Goal: Transaction & Acquisition: Obtain resource

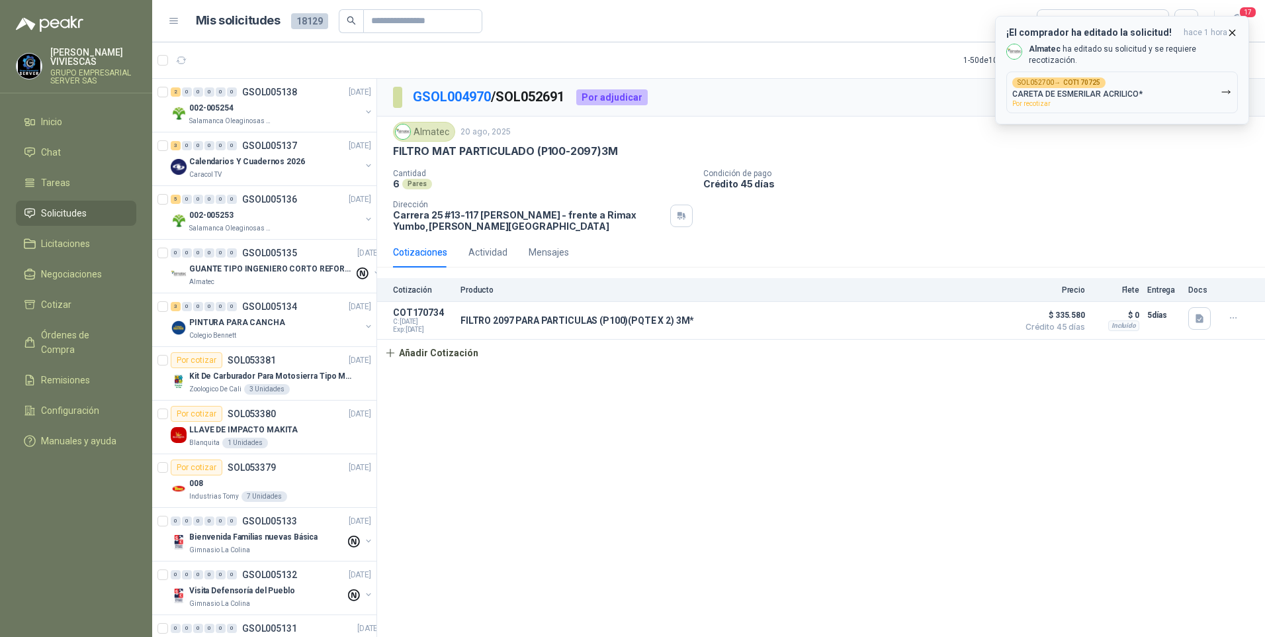
click at [1103, 90] on p "CARETA DE ESMERILAR ACRILICO*" at bounding box center [1078, 93] width 130 height 9
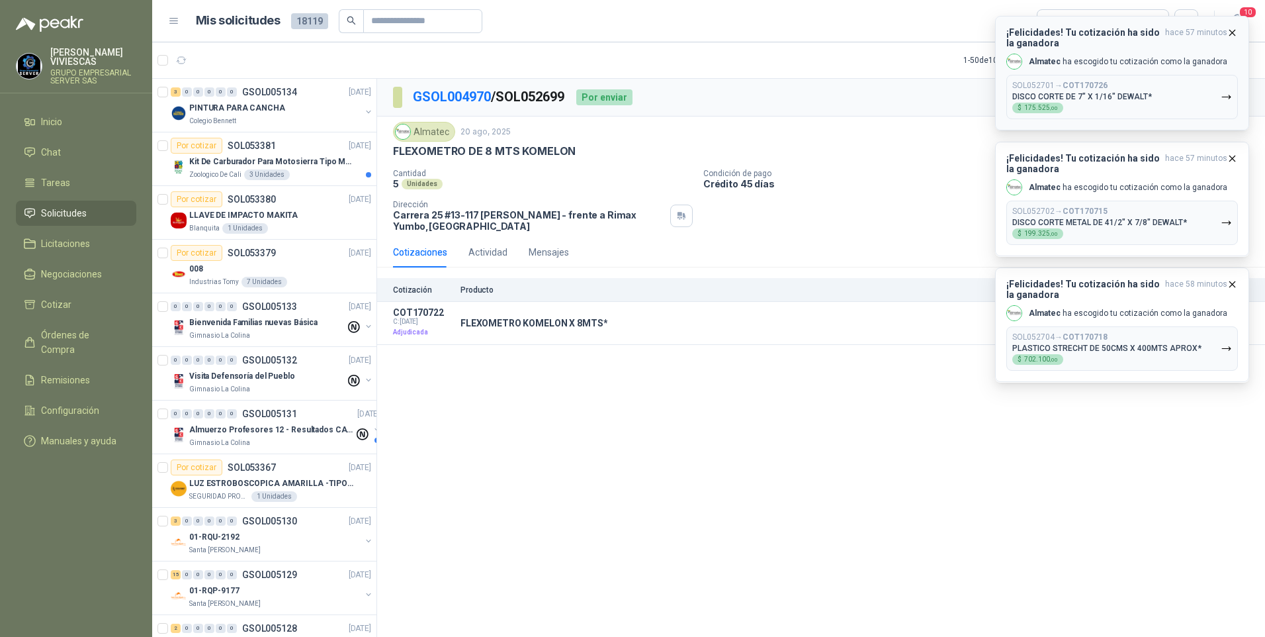
click at [1232, 99] on icon "button" at bounding box center [1226, 96] width 11 height 11
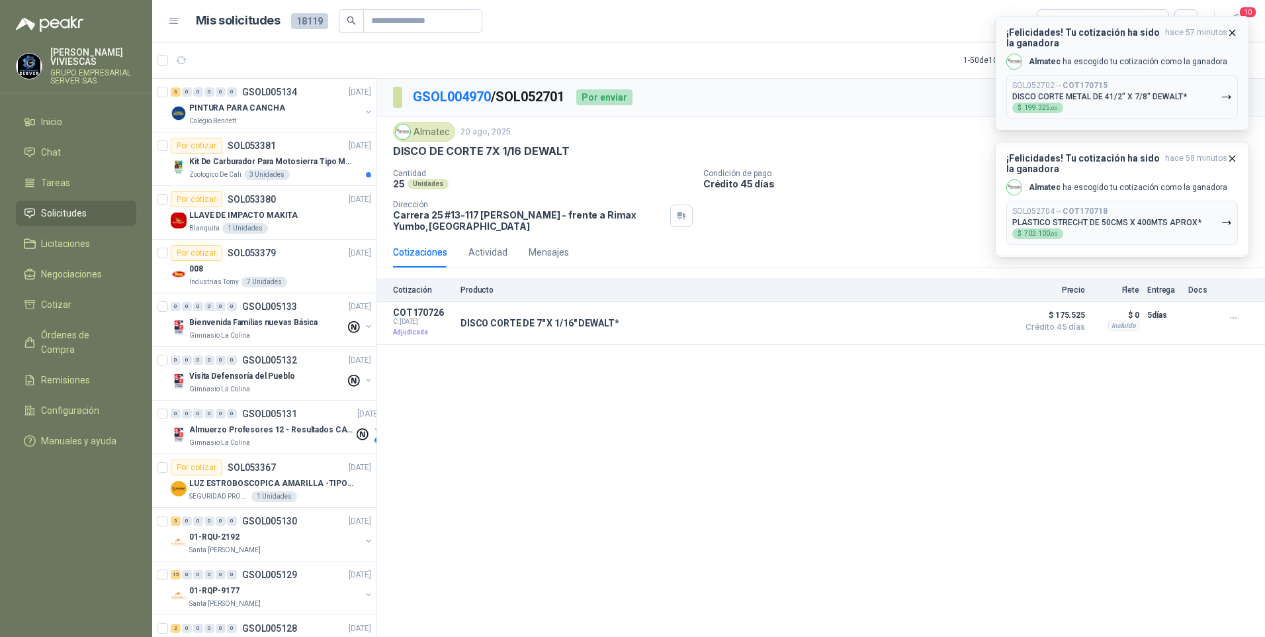
click at [1229, 92] on icon "button" at bounding box center [1226, 96] width 11 height 11
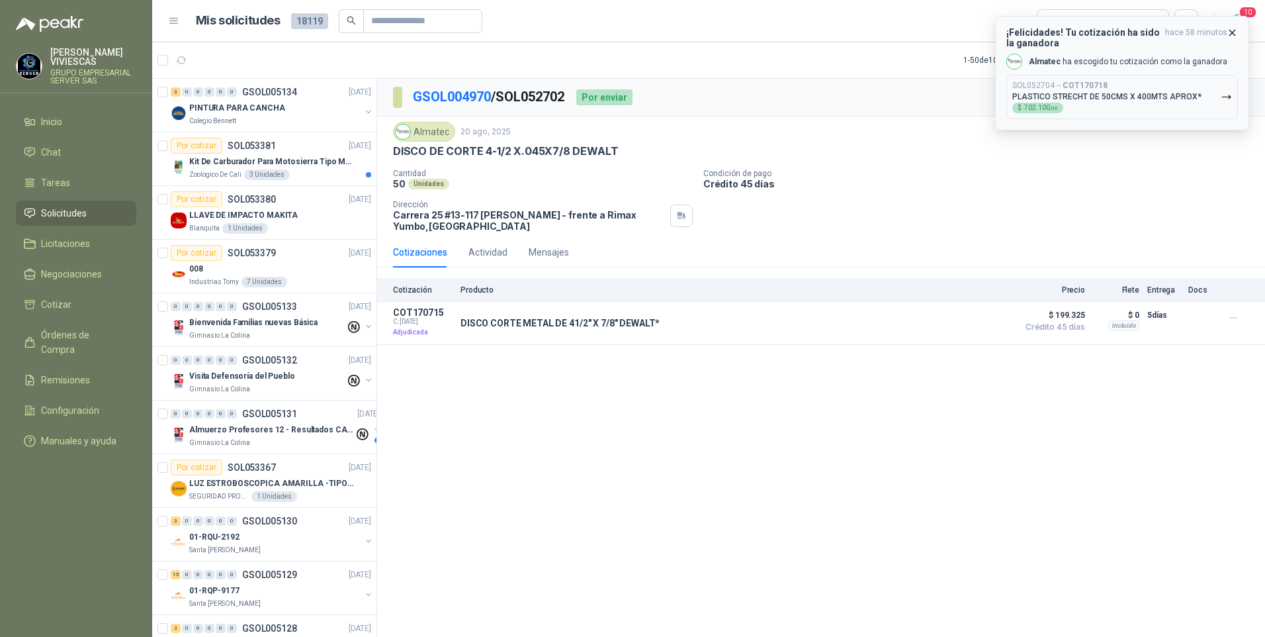
click at [1229, 93] on icon "button" at bounding box center [1226, 96] width 11 height 11
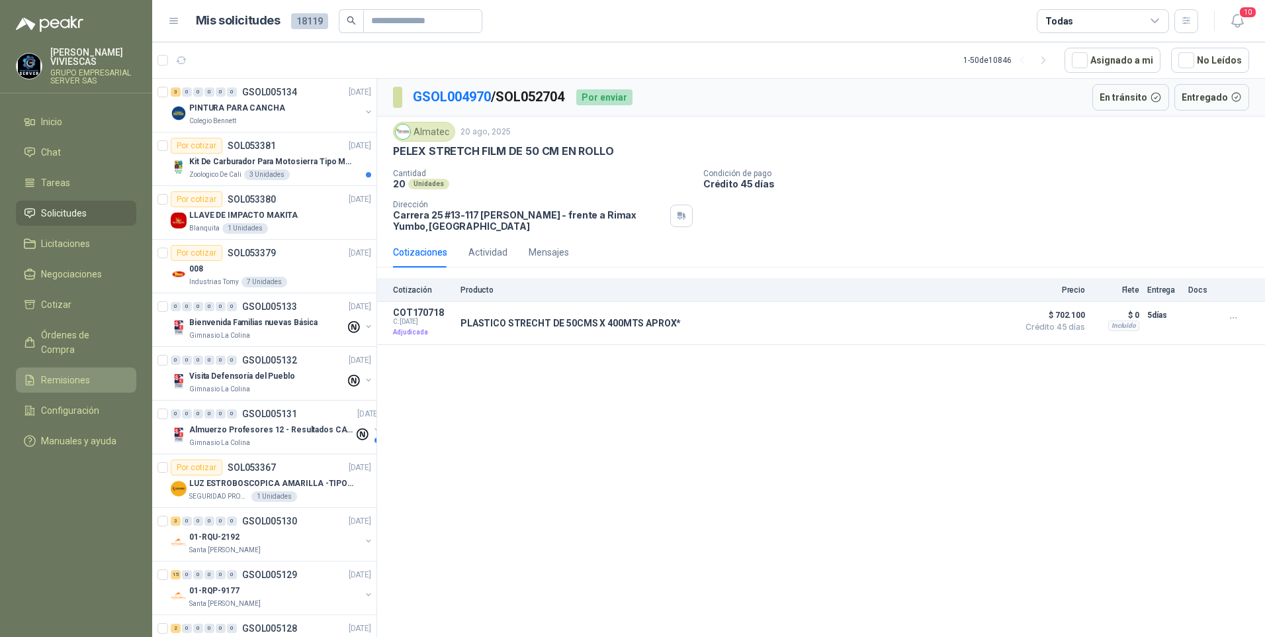
click at [62, 373] on span "Remisiones" at bounding box center [65, 380] width 49 height 15
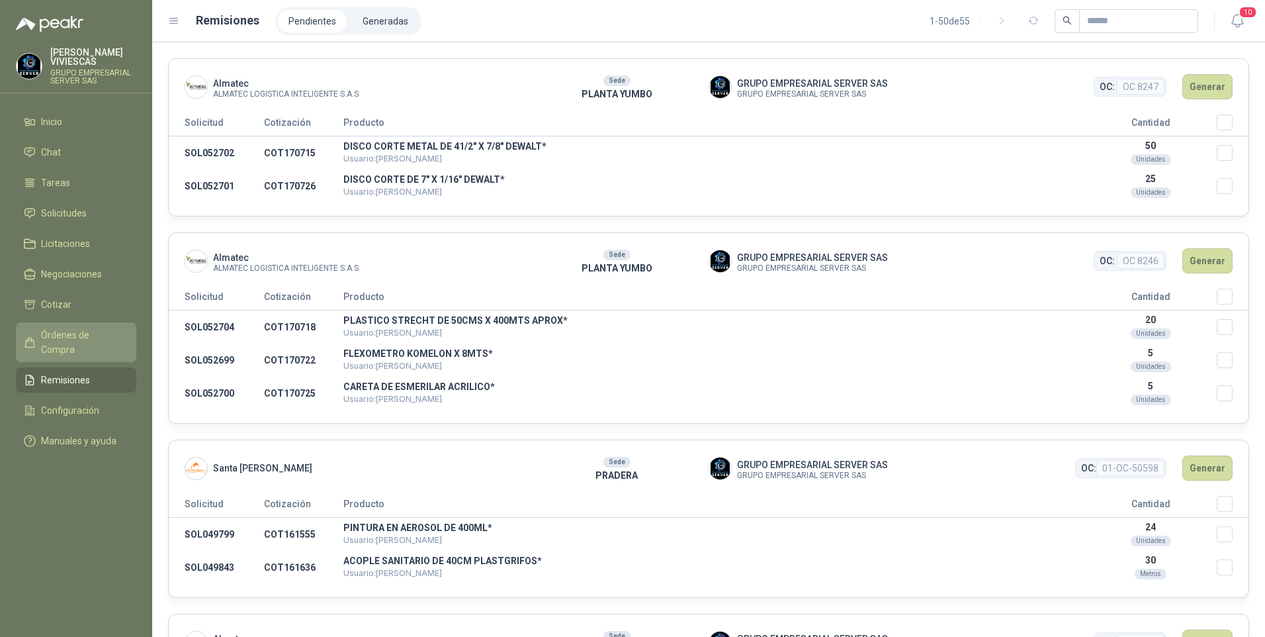
click at [75, 338] on span "Órdenes de Compra" at bounding box center [82, 342] width 83 height 29
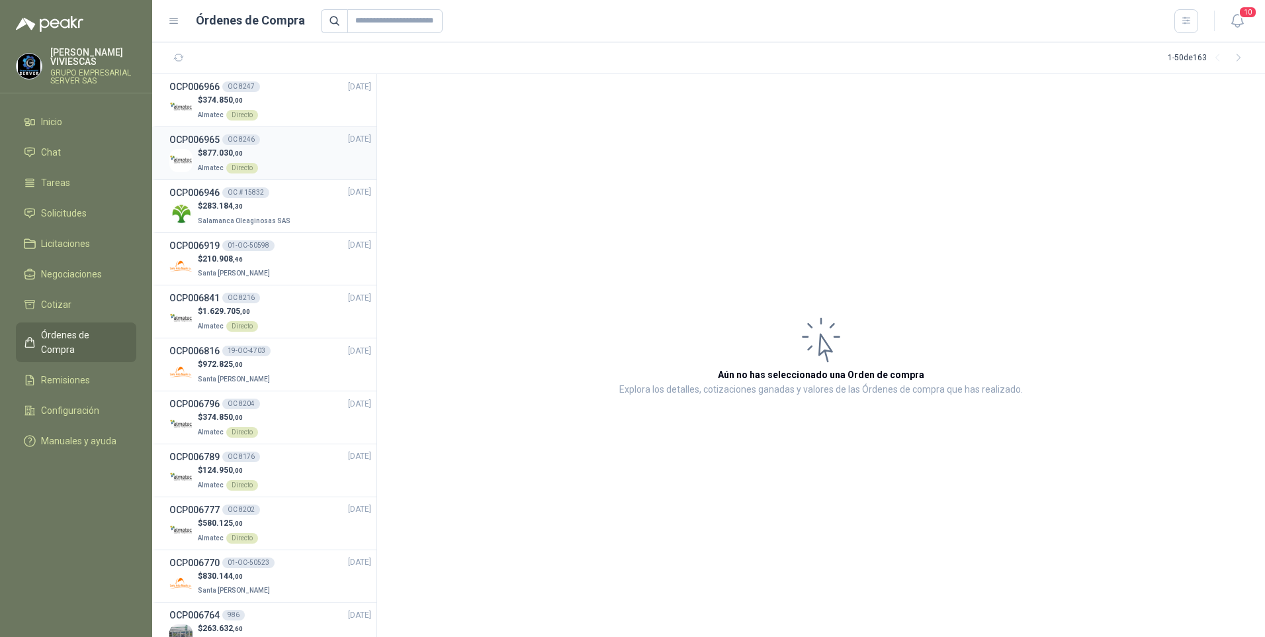
click at [207, 152] on span "877.030 ,00" at bounding box center [223, 152] width 40 height 9
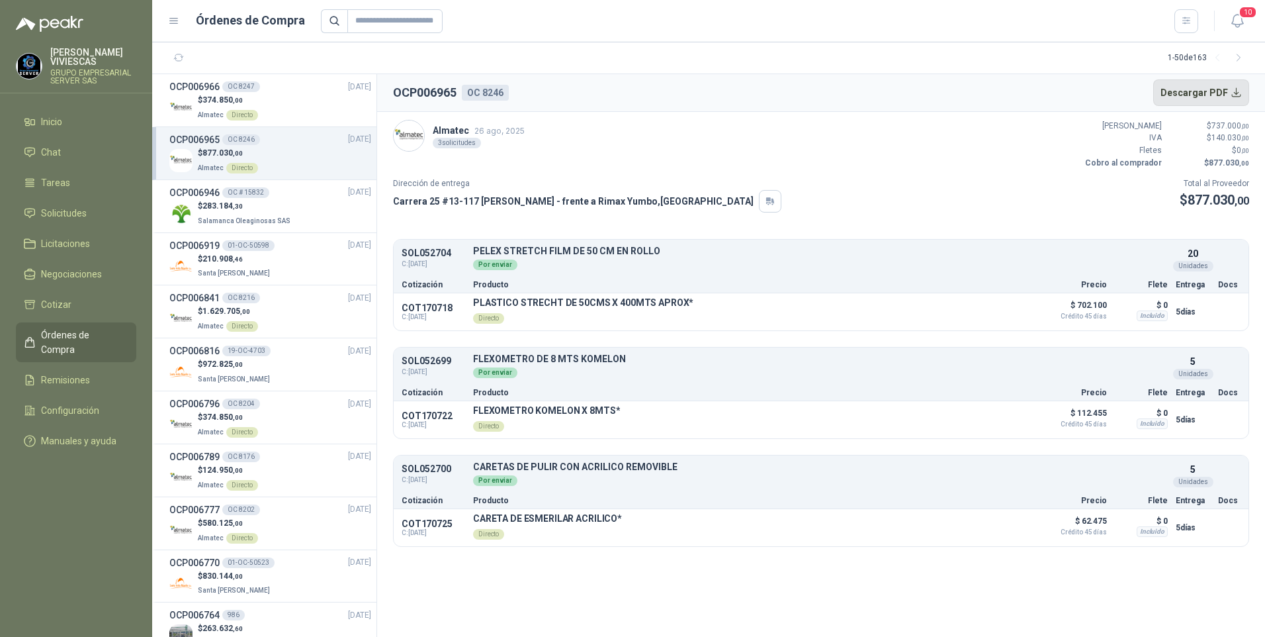
click at [1200, 88] on button "Descargar PDF" at bounding box center [1202, 92] width 97 height 26
click at [277, 95] on div "$ 374.850 ,00 Almatec Directo" at bounding box center [270, 107] width 202 height 27
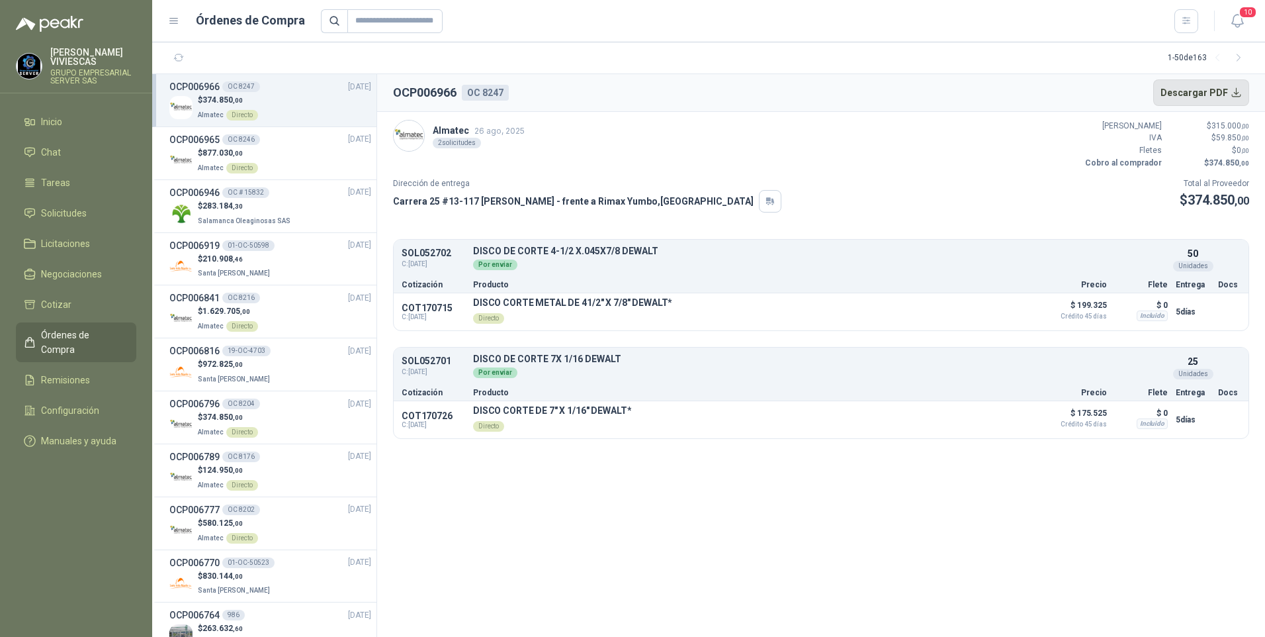
click at [1220, 91] on button "Descargar PDF" at bounding box center [1202, 92] width 97 height 26
